Goal: Task Accomplishment & Management: Manage account settings

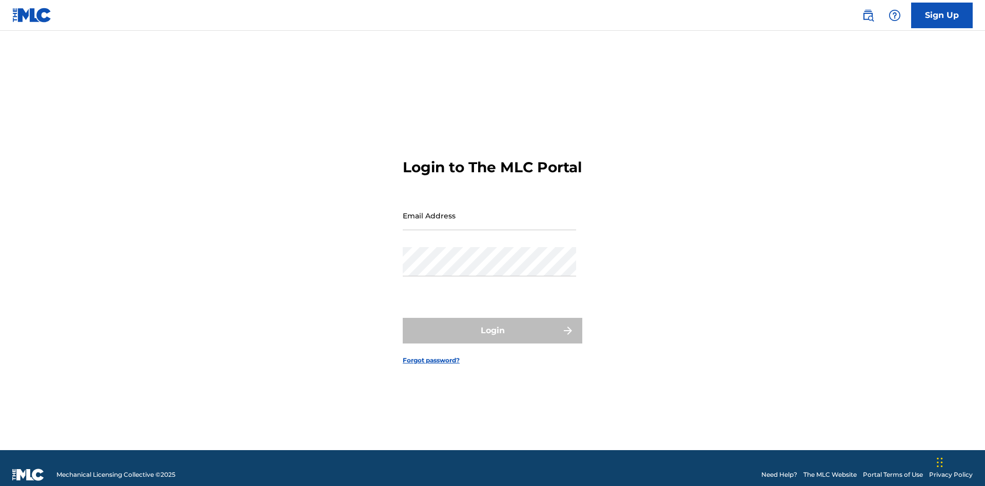
scroll to position [13, 0]
click at [489, 211] on input "Email Address" at bounding box center [489, 215] width 173 height 29
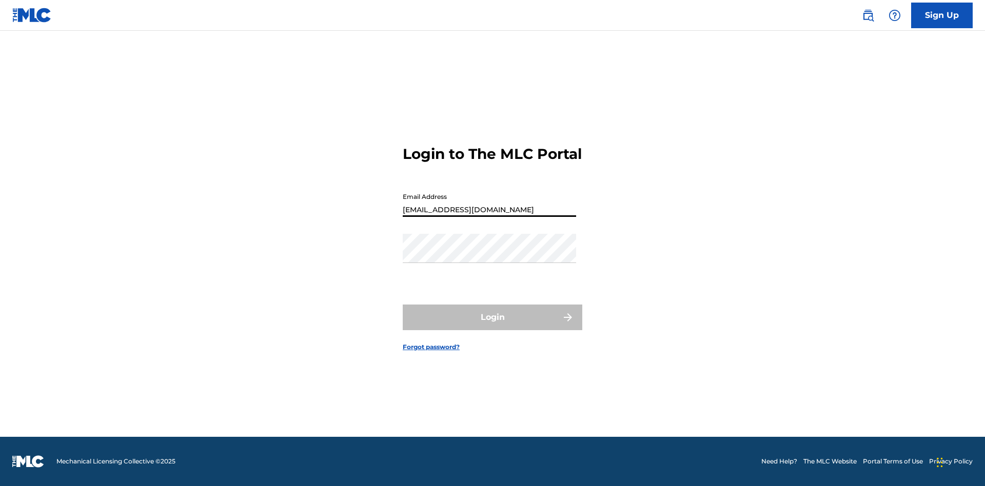
type input "[EMAIL_ADDRESS][DOMAIN_NAME]"
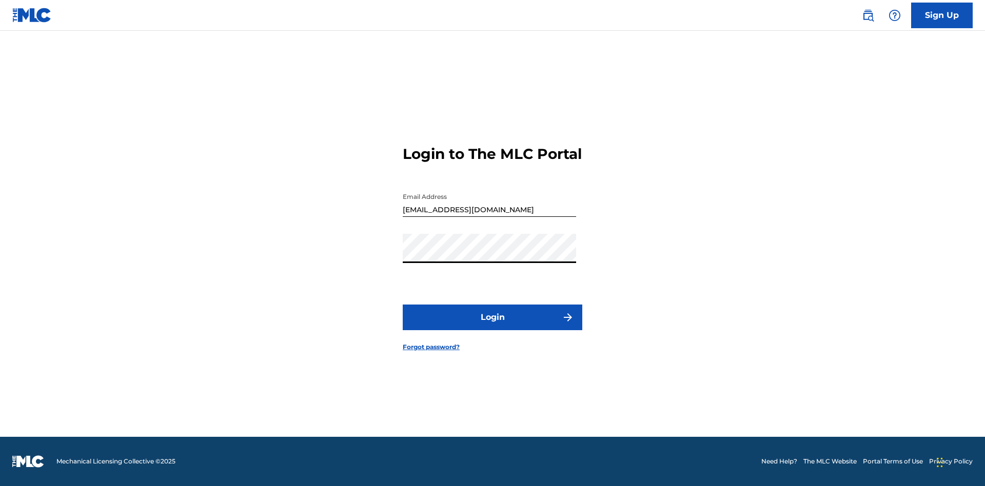
click at [492, 326] on button "Login" at bounding box center [492, 318] width 179 height 26
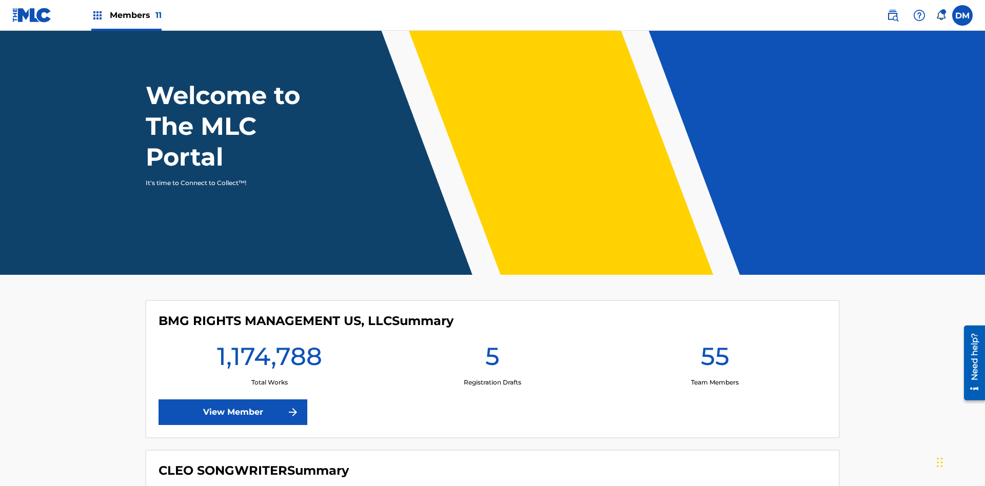
click at [126, 15] on span "Members 11" at bounding box center [136, 15] width 52 height 12
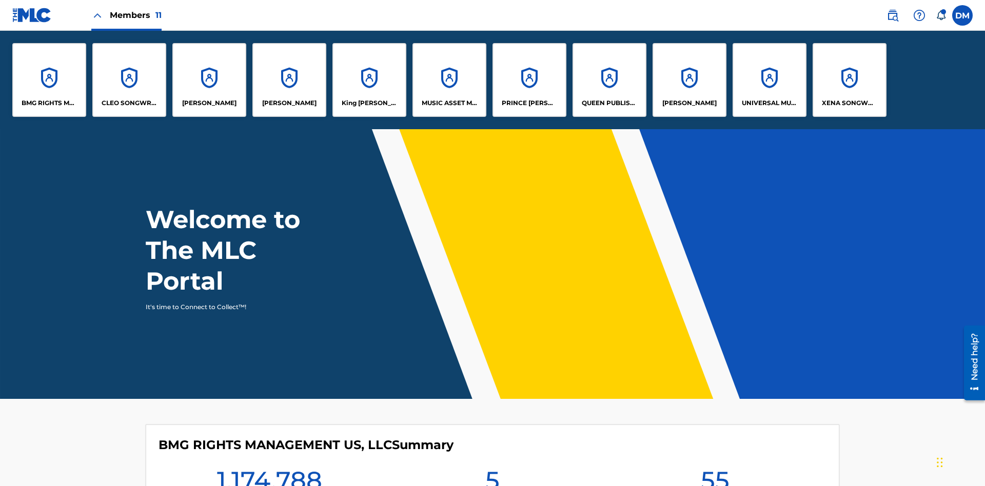
click at [369, 103] on p "King [PERSON_NAME]" at bounding box center [370, 102] width 56 height 9
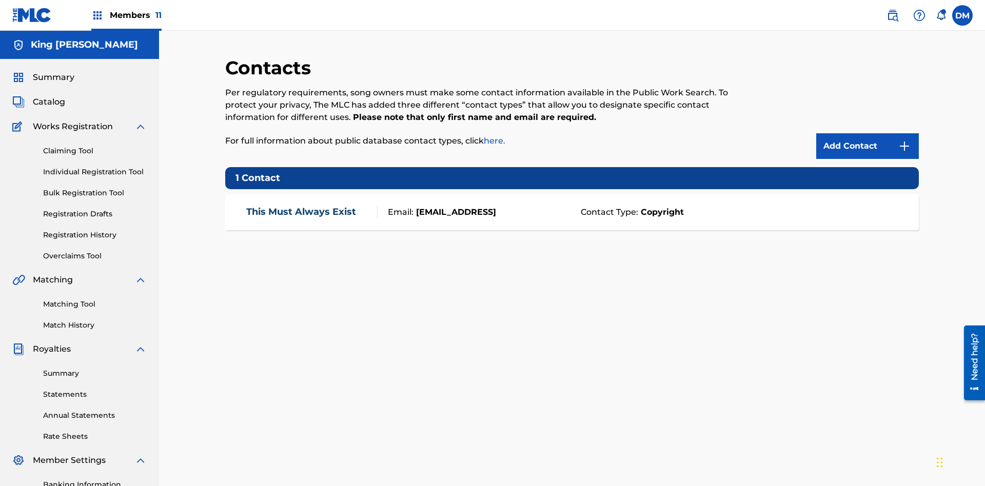
click at [904, 140] on img at bounding box center [904, 146] width 12 height 12
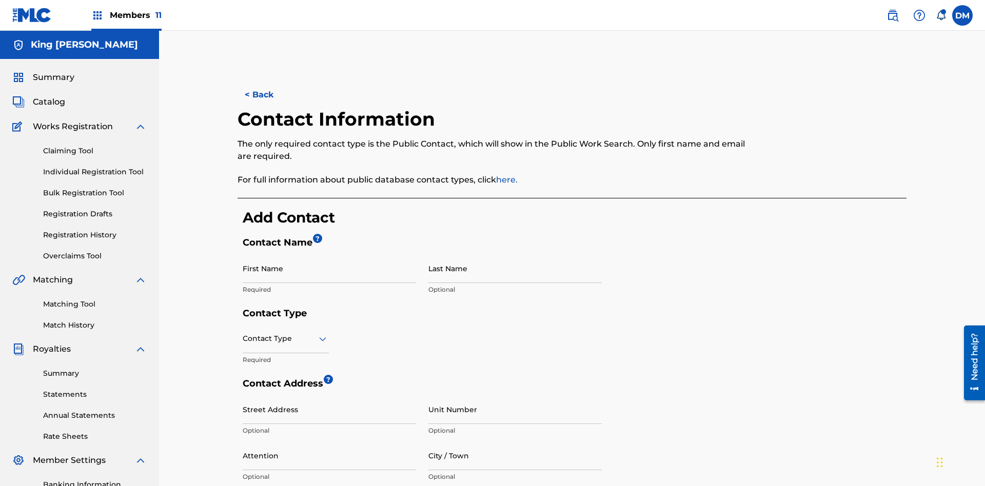
click at [329, 254] on input "First Name" at bounding box center [329, 268] width 173 height 29
type input "2025.08.18.04.29.54"
click at [515, 254] on input "Last Name" at bounding box center [514, 268] width 173 height 29
type input "2025.08.18.04.29.54"
click at [243, 333] on input "text" at bounding box center [244, 338] width 2 height 11
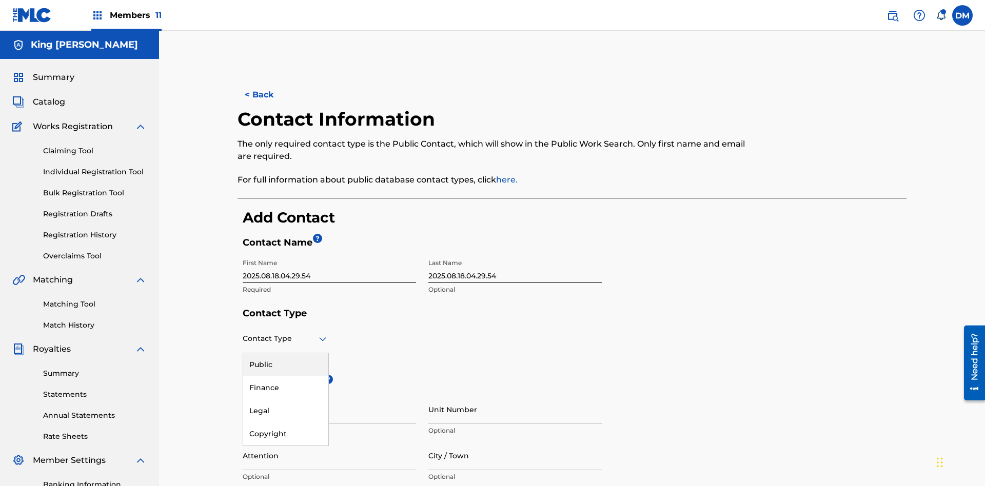
click at [286, 353] on div "Public" at bounding box center [285, 364] width 85 height 23
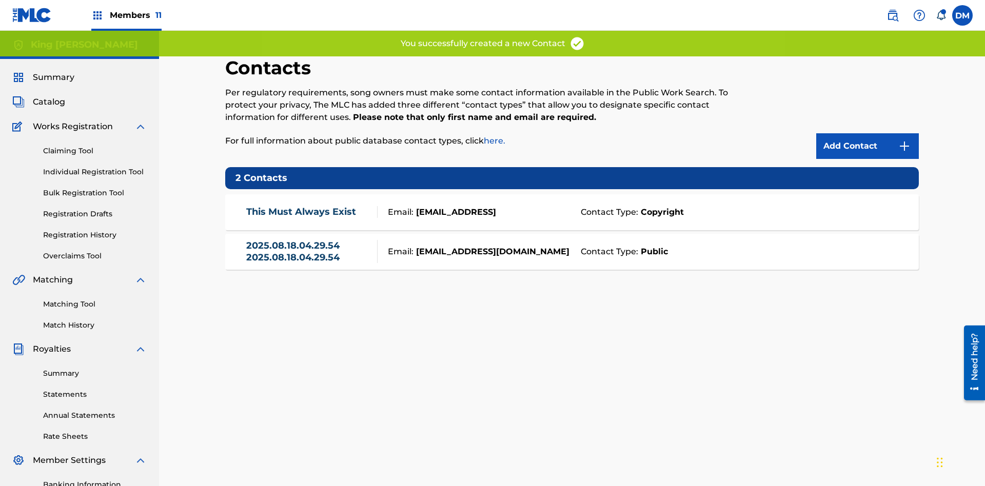
click at [309, 240] on link "2025.08.18.04.29.54 2025.08.18.04.29.54" at bounding box center [309, 251] width 126 height 23
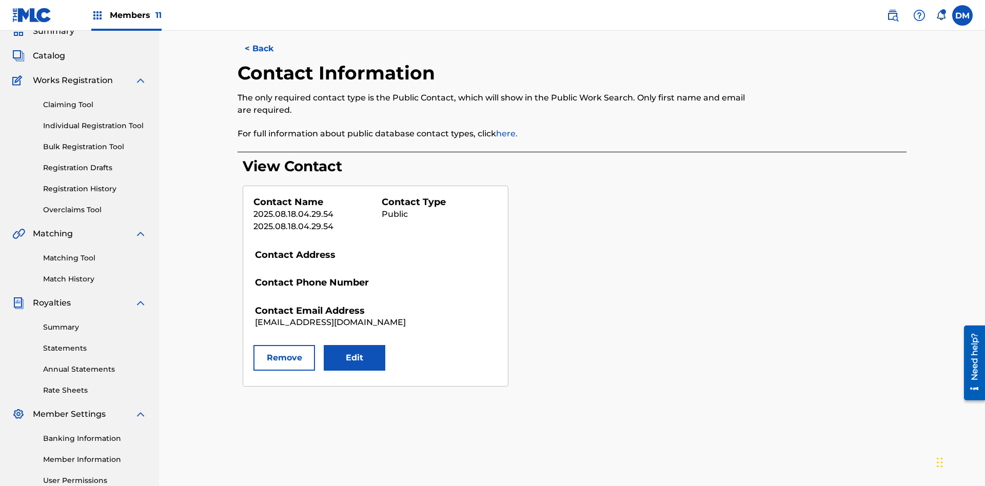
scroll to position [150, 0]
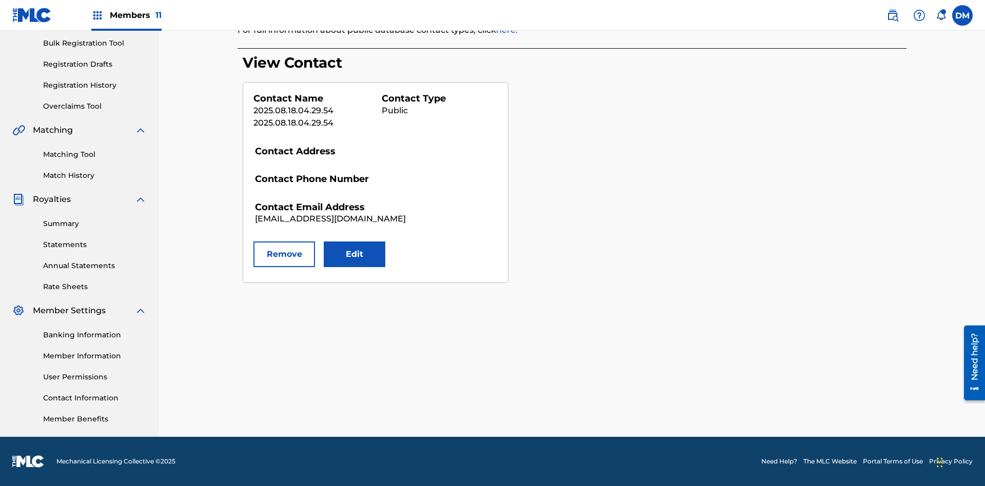
click at [354, 254] on button "Edit" at bounding box center [355, 255] width 62 height 26
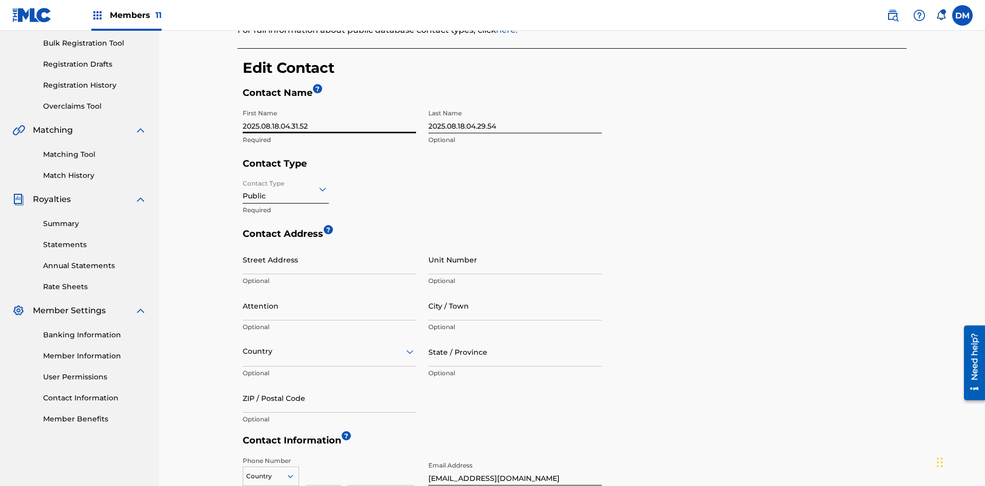
type input "2025.08.18.04.31.52"
click at [515, 104] on input "2025.08.18.04.29.54" at bounding box center [514, 118] width 173 height 29
type input "2025.08.18.04.31.52"
click at [243, 184] on input "Contact Type" at bounding box center [244, 189] width 2 height 11
click at [286, 227] on div "Finance" at bounding box center [285, 238] width 85 height 23
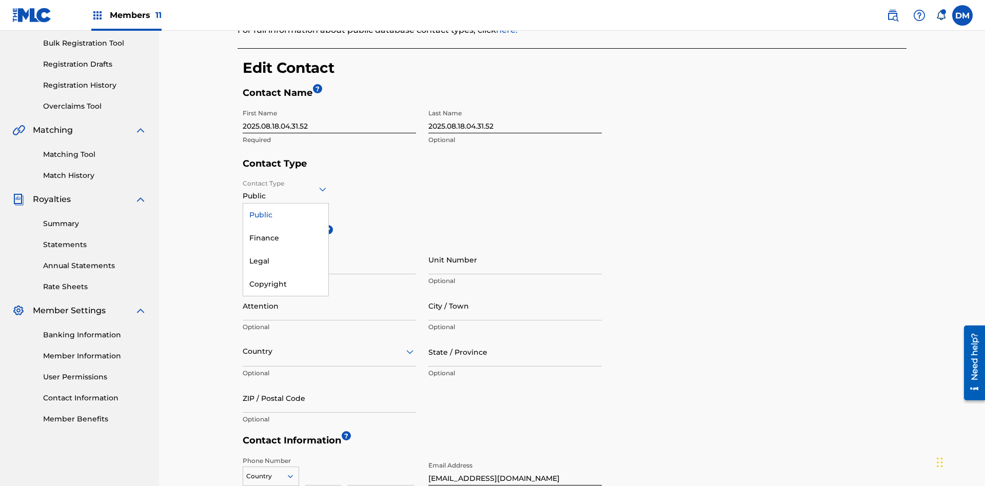
click at [515, 291] on input "City / Town" at bounding box center [514, 305] width 173 height 29
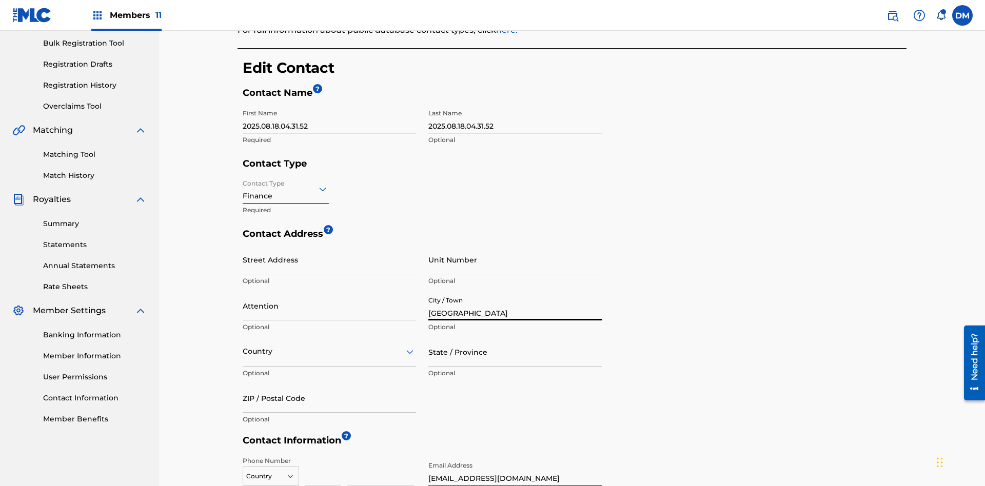
type input "[GEOGRAPHIC_DATA]"
click at [329, 245] on input "Street Address" at bounding box center [329, 259] width 173 height 29
type input "[STREET_ADDRESS]"
click at [515, 245] on input "Unit Number" at bounding box center [514, 259] width 173 height 29
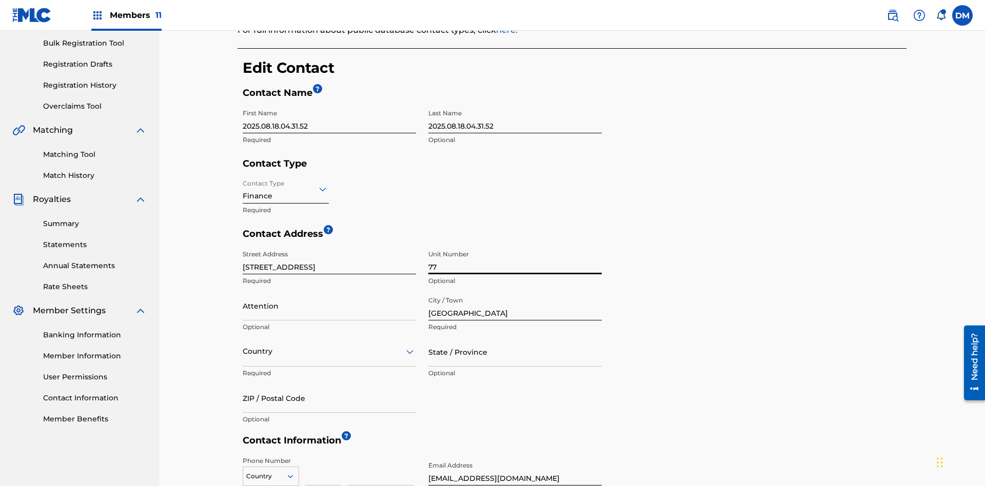
type input "77"
click at [329, 291] on input "Attention" at bounding box center [329, 305] width 173 height 29
type input "[PERSON_NAME]"
click at [243, 346] on input "text" at bounding box center [244, 351] width 2 height 11
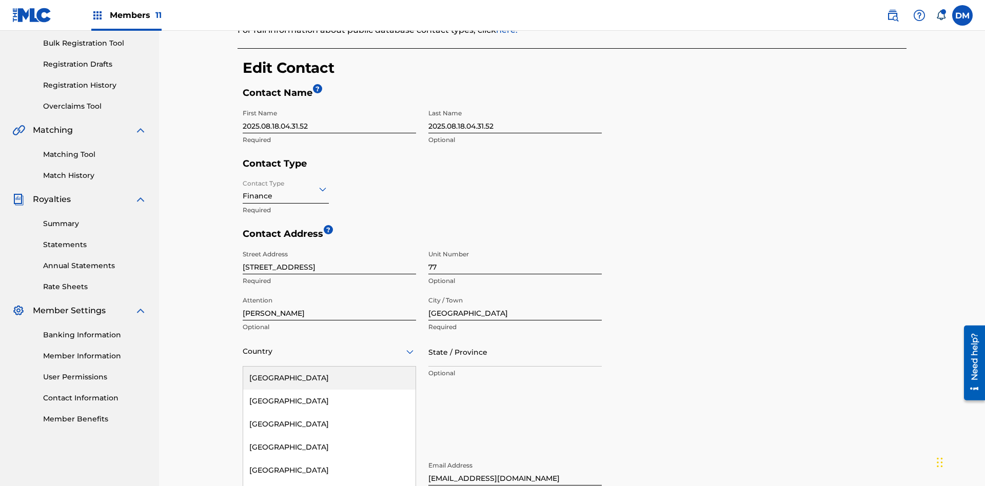
click at [515, 337] on input "State / Province" at bounding box center [514, 351] width 173 height 29
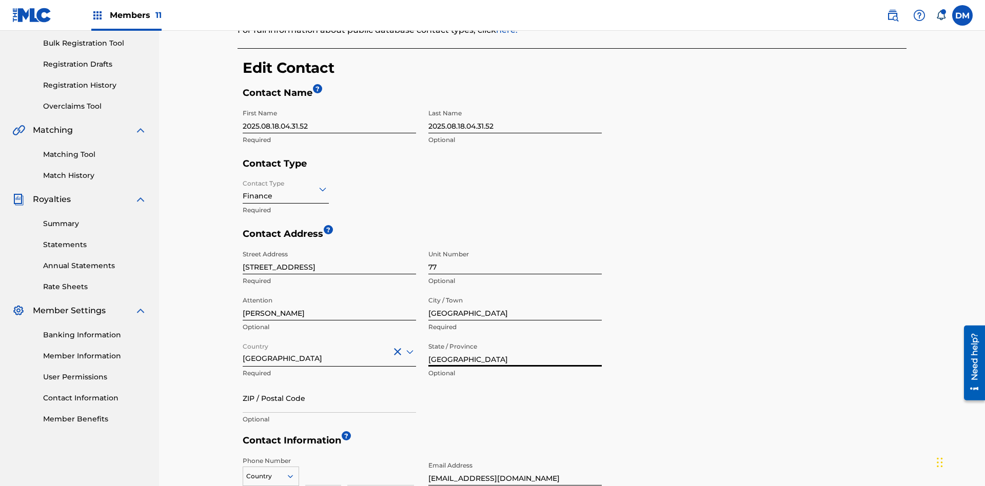
type input "[GEOGRAPHIC_DATA]"
click at [329, 384] on input "ZIP / Postal Code" at bounding box center [329, 398] width 173 height 29
type input "2060"
click at [294, 472] on icon at bounding box center [290, 476] width 9 height 9
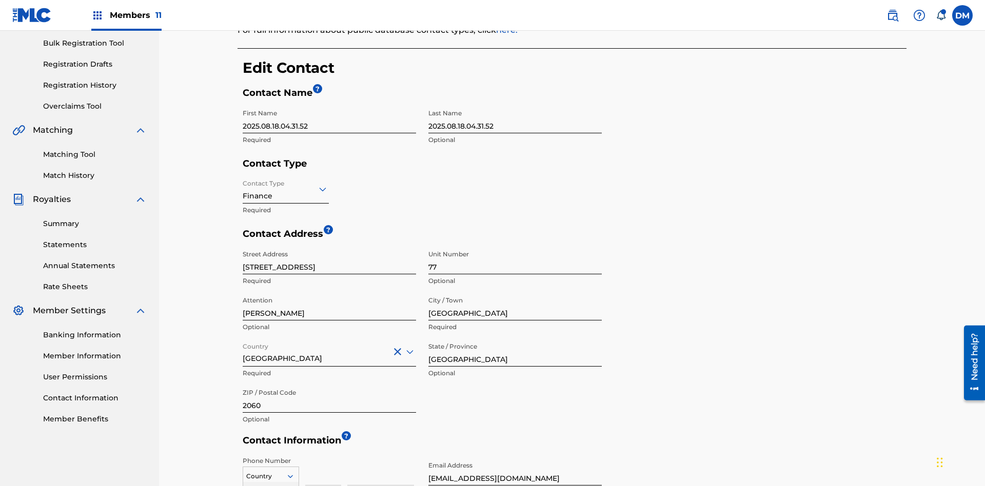
click at [323, 456] on input at bounding box center [323, 470] width 36 height 29
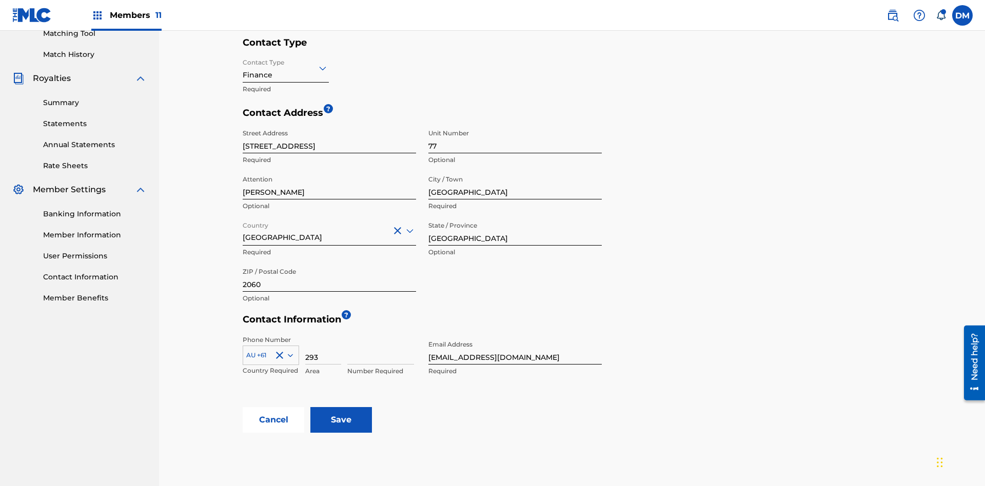
type input "293"
click at [381, 335] on input at bounding box center [380, 349] width 67 height 29
type input "9199000"
click at [515, 335] on input "[EMAIL_ADDRESS][DOMAIN_NAME]" at bounding box center [514, 349] width 173 height 29
type input "[EMAIL_ADDRESS][DOMAIN_NAME]"
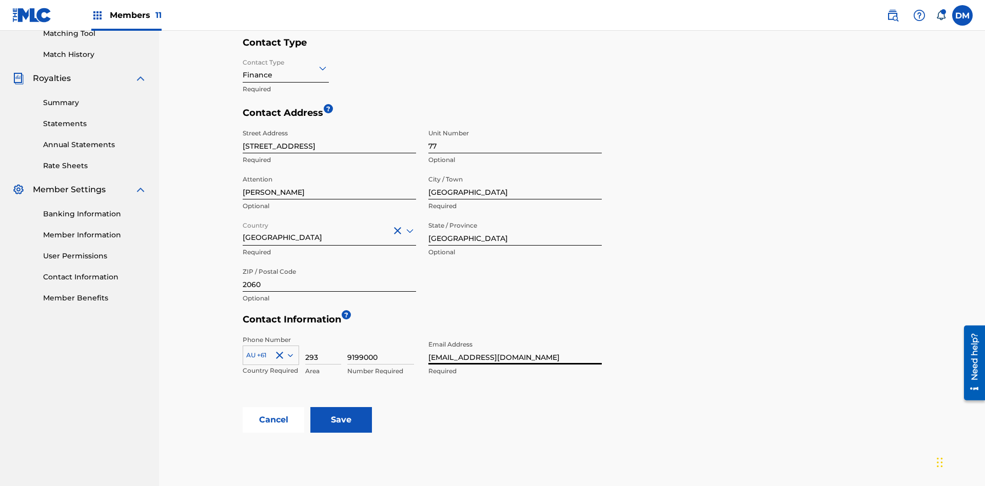
click at [341, 407] on input "Save" at bounding box center [341, 420] width 62 height 26
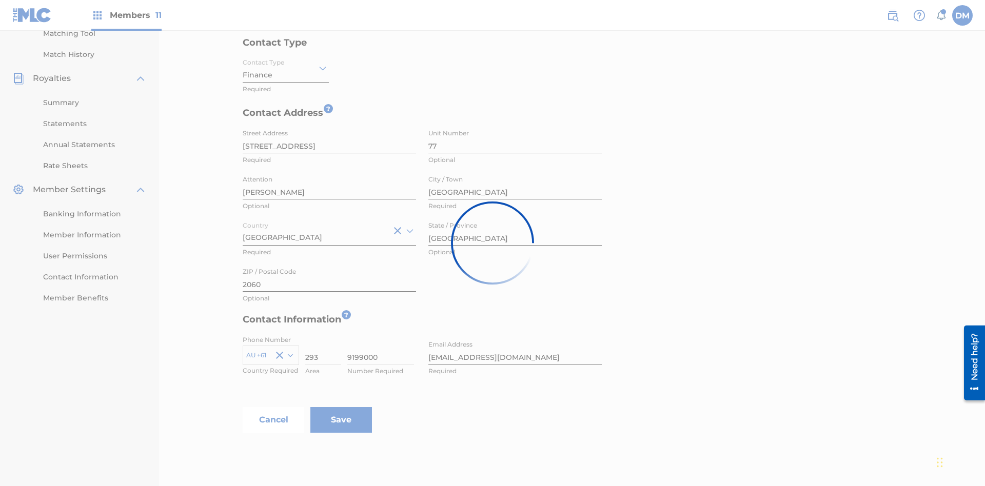
click at [95, 283] on link "Contact Information" at bounding box center [95, 277] width 104 height 11
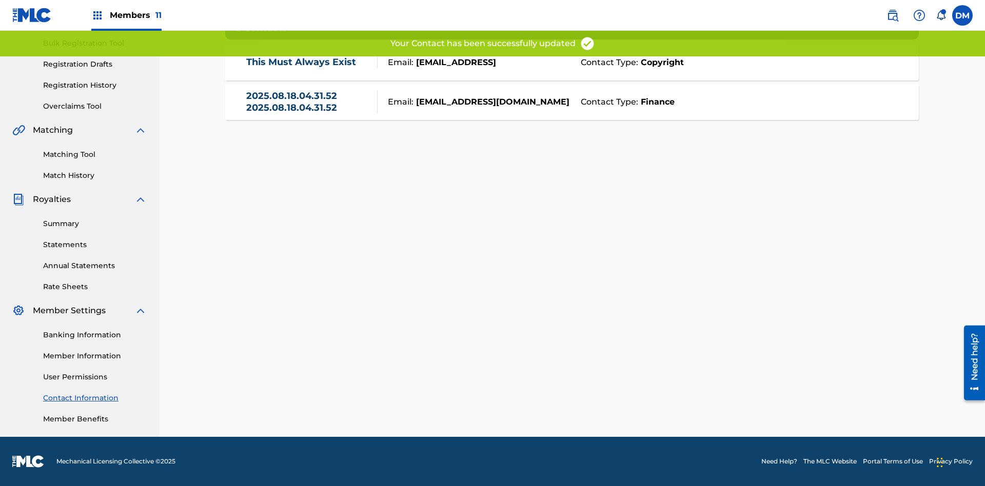
click at [309, 102] on link "2025.08.18.04.31.52 2025.08.18.04.31.52" at bounding box center [309, 101] width 126 height 23
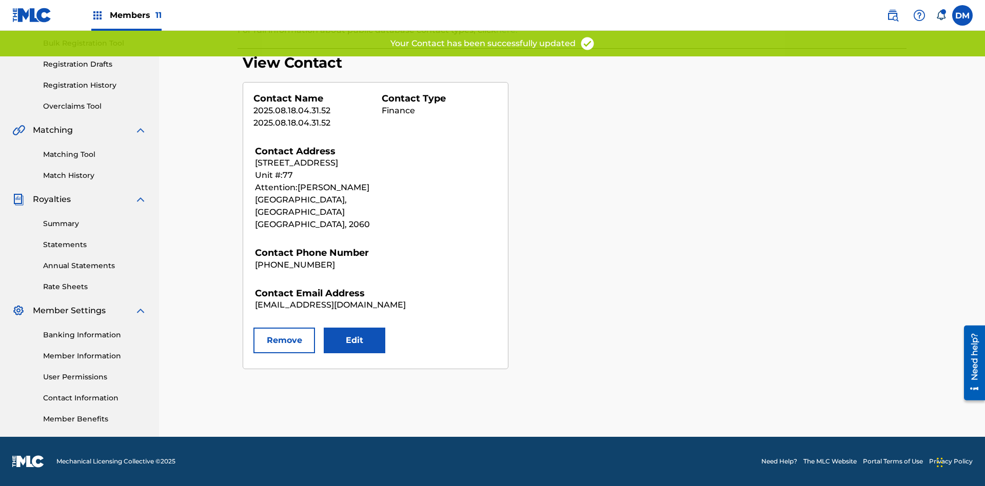
click at [284, 328] on button "Remove" at bounding box center [284, 341] width 62 height 26
